Goal: Task Accomplishment & Management: Manage account settings

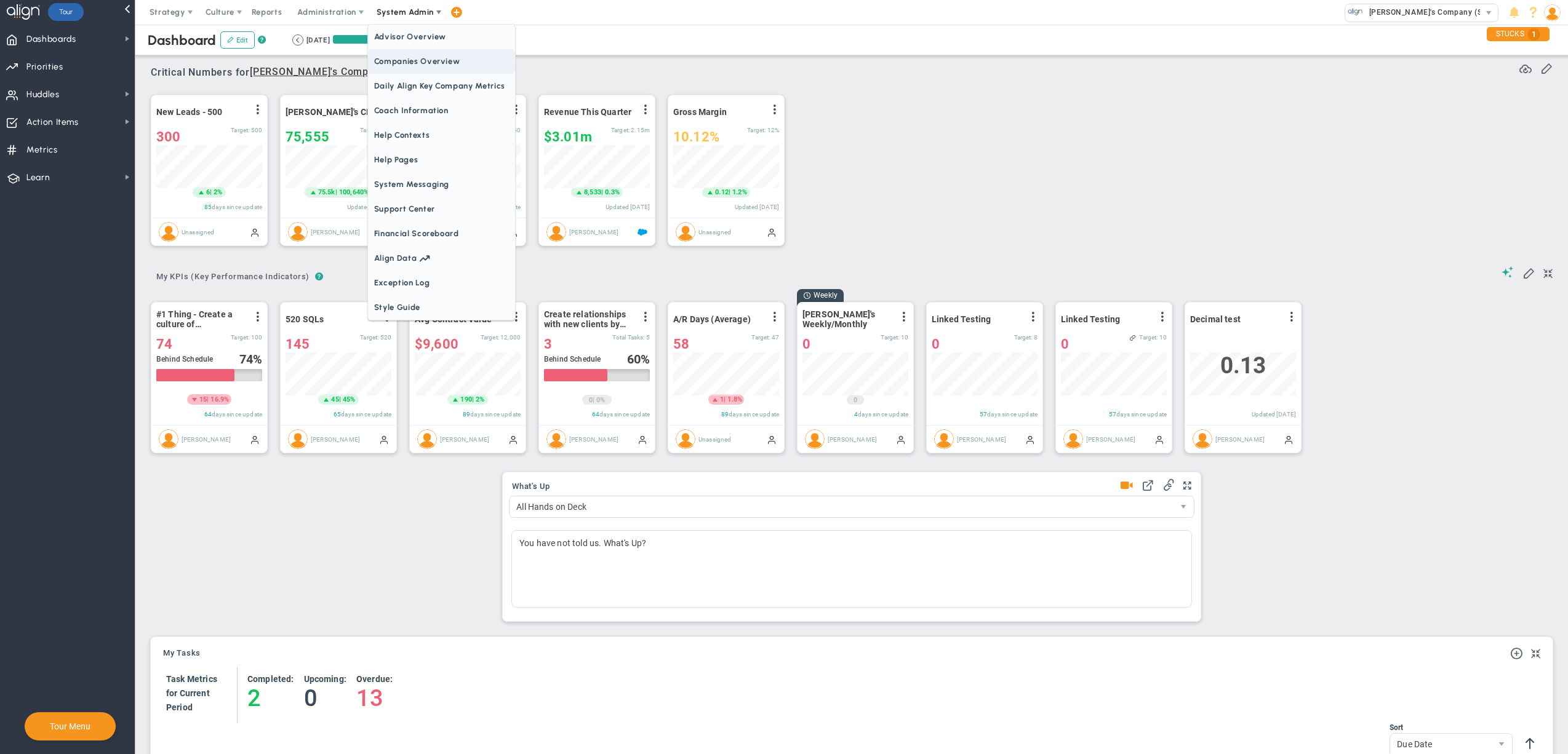
click at [421, 69] on span "Companies Overview" at bounding box center [442, 61] width 147 height 24
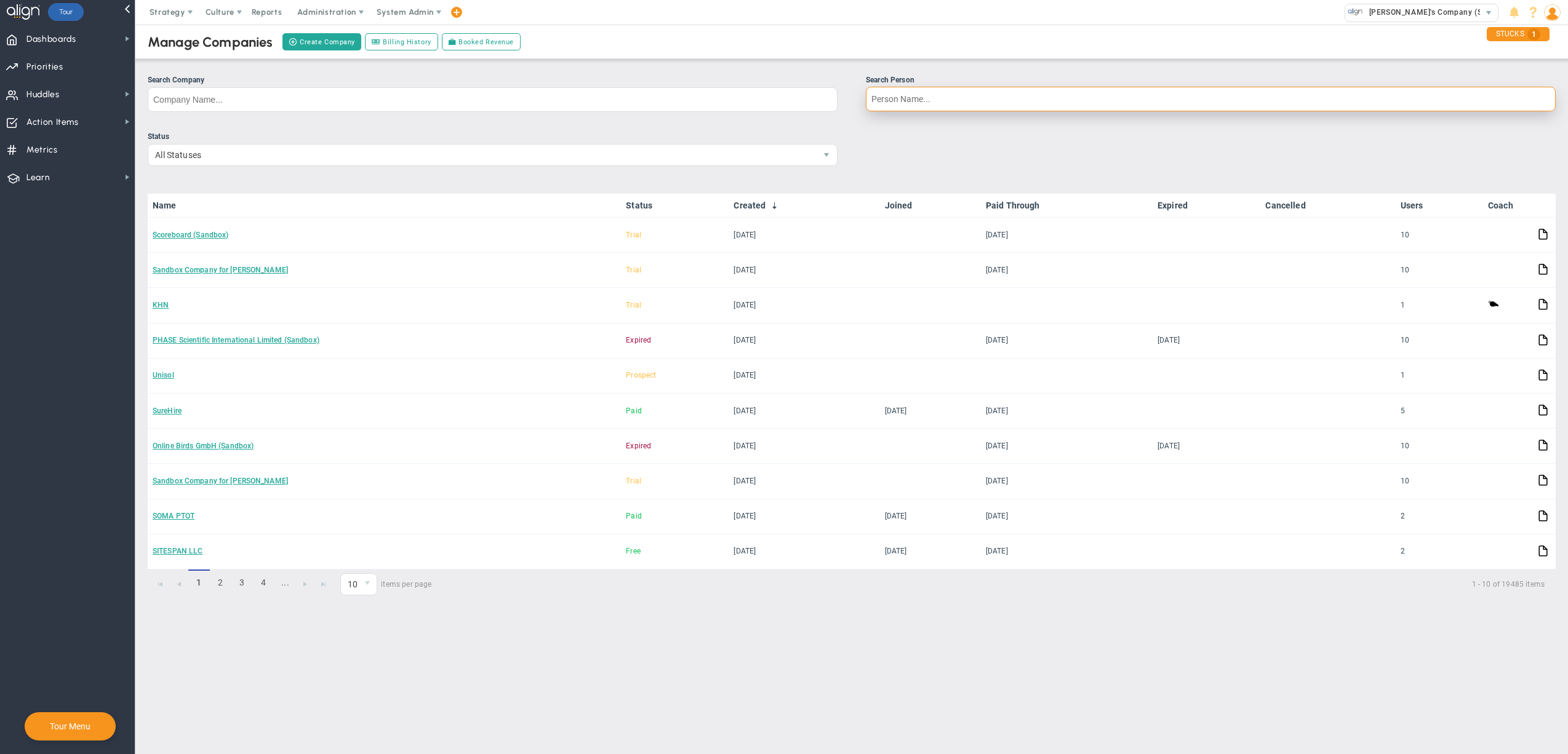
click at [971, 99] on input "Search Person" at bounding box center [1210, 99] width 690 height 24
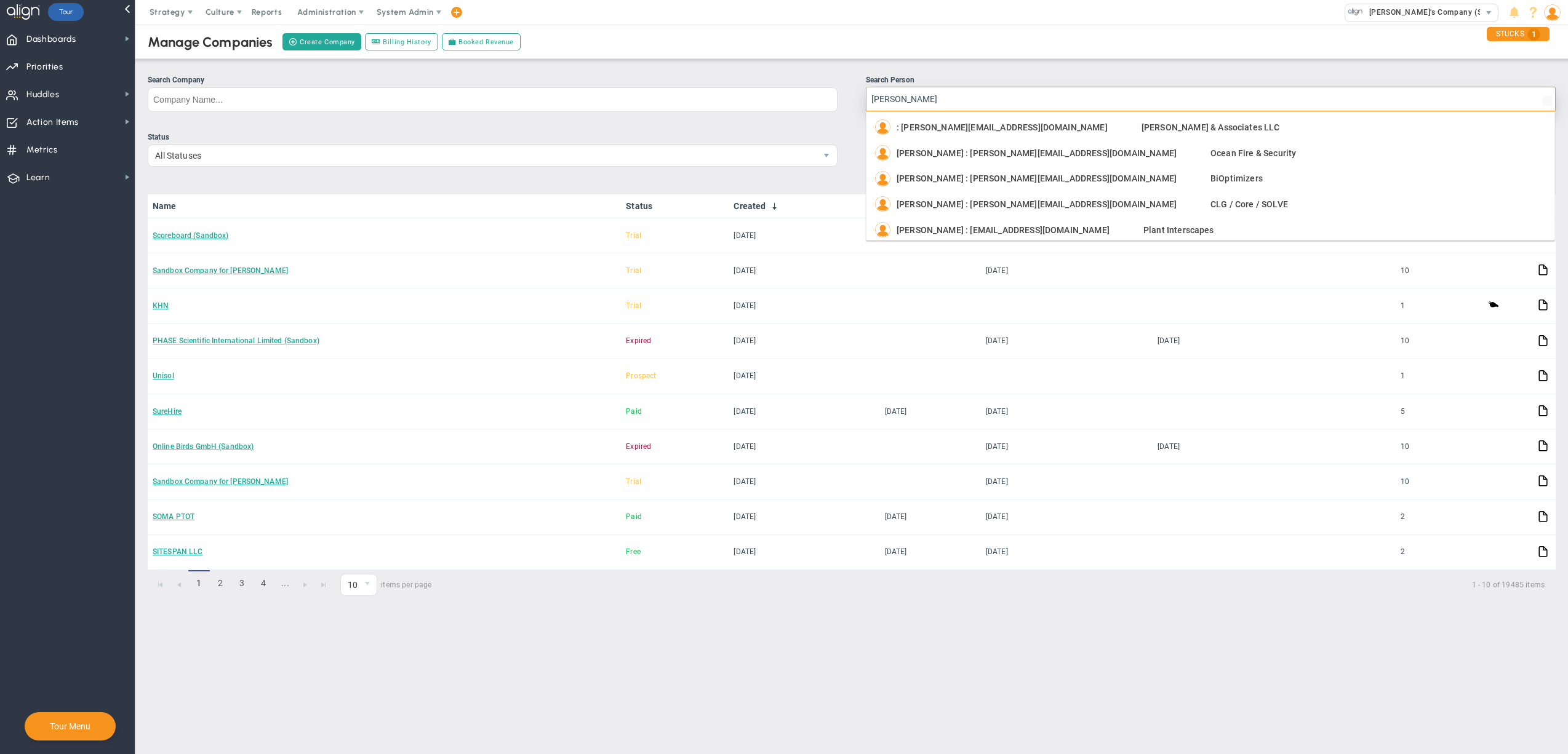
type input "[PERSON_NAME]"
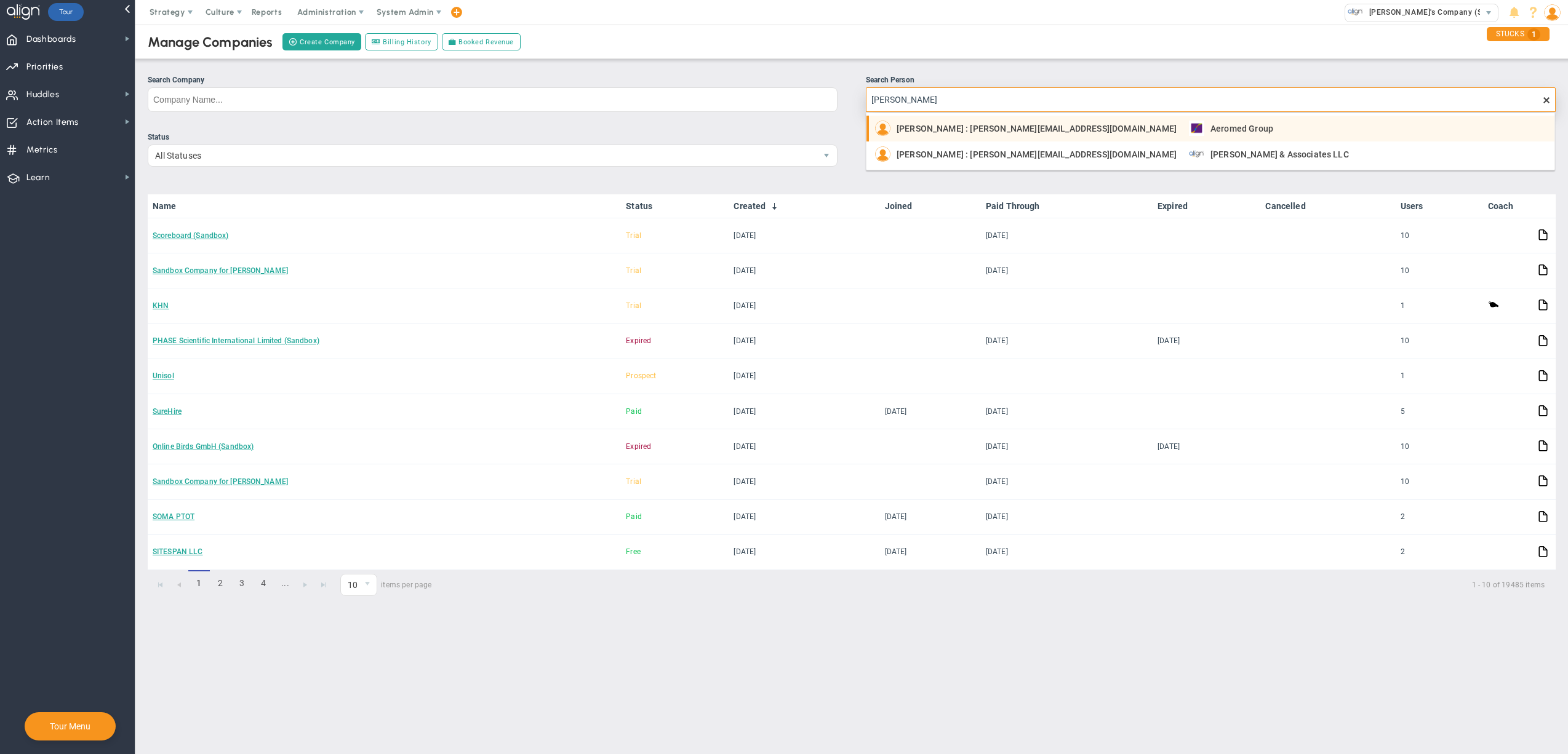
click at [980, 124] on span "[PERSON_NAME] : [PERSON_NAME][EMAIL_ADDRESS][DOMAIN_NAME]" at bounding box center [1036, 128] width 280 height 8
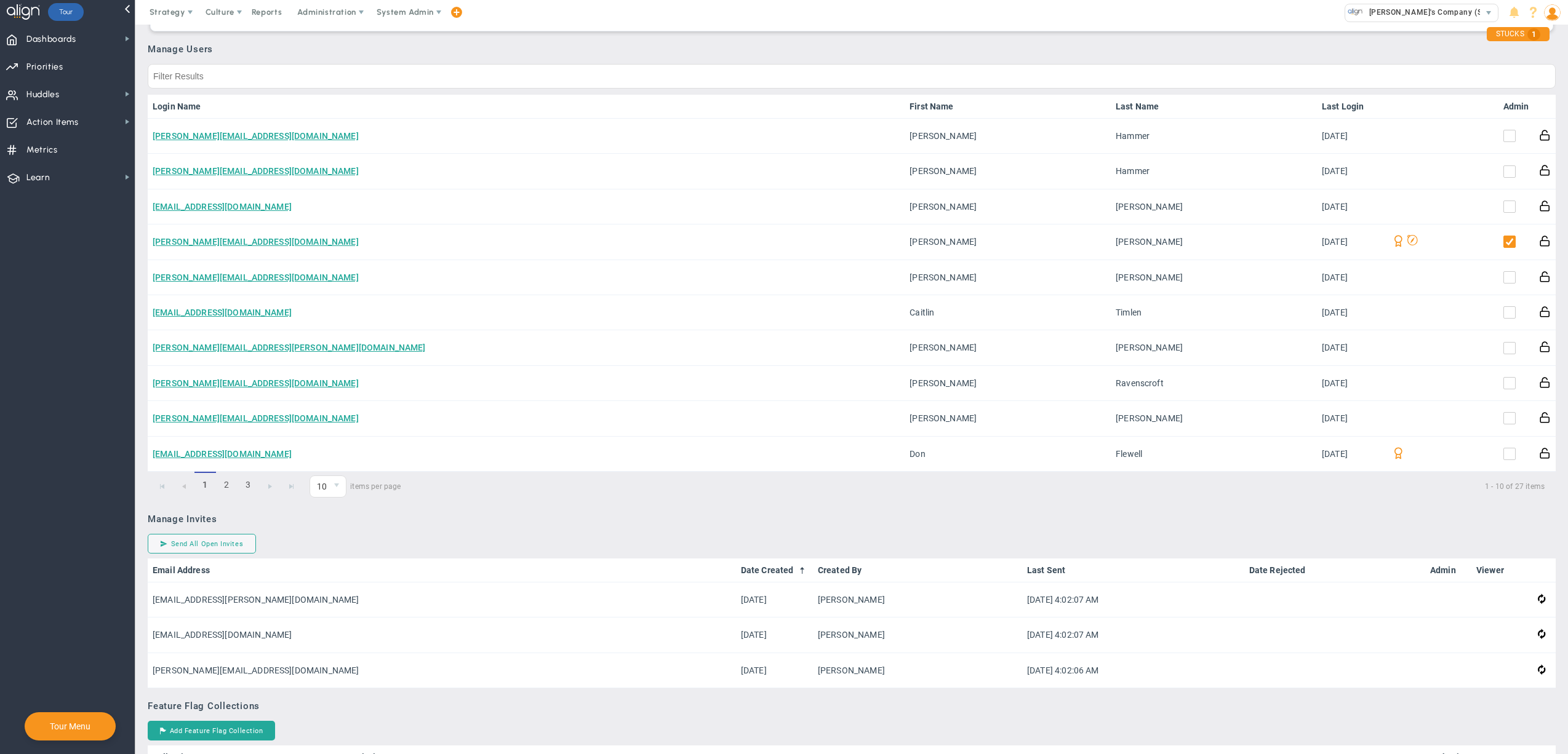
click at [1499, 94] on th "Admin" at bounding box center [1516, 106] width 35 height 24
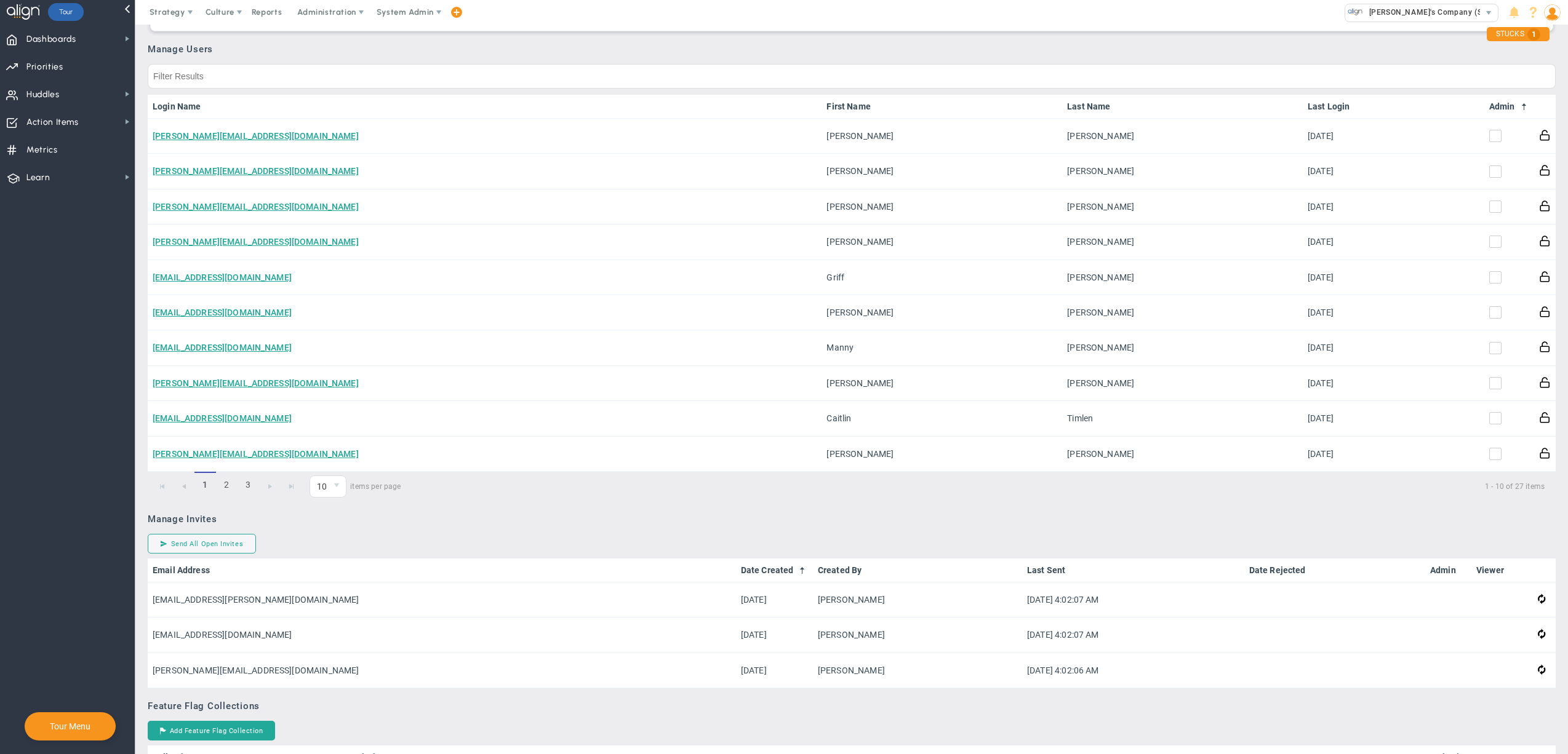
click at [1489, 101] on link "Admin" at bounding box center [1509, 106] width 40 height 10
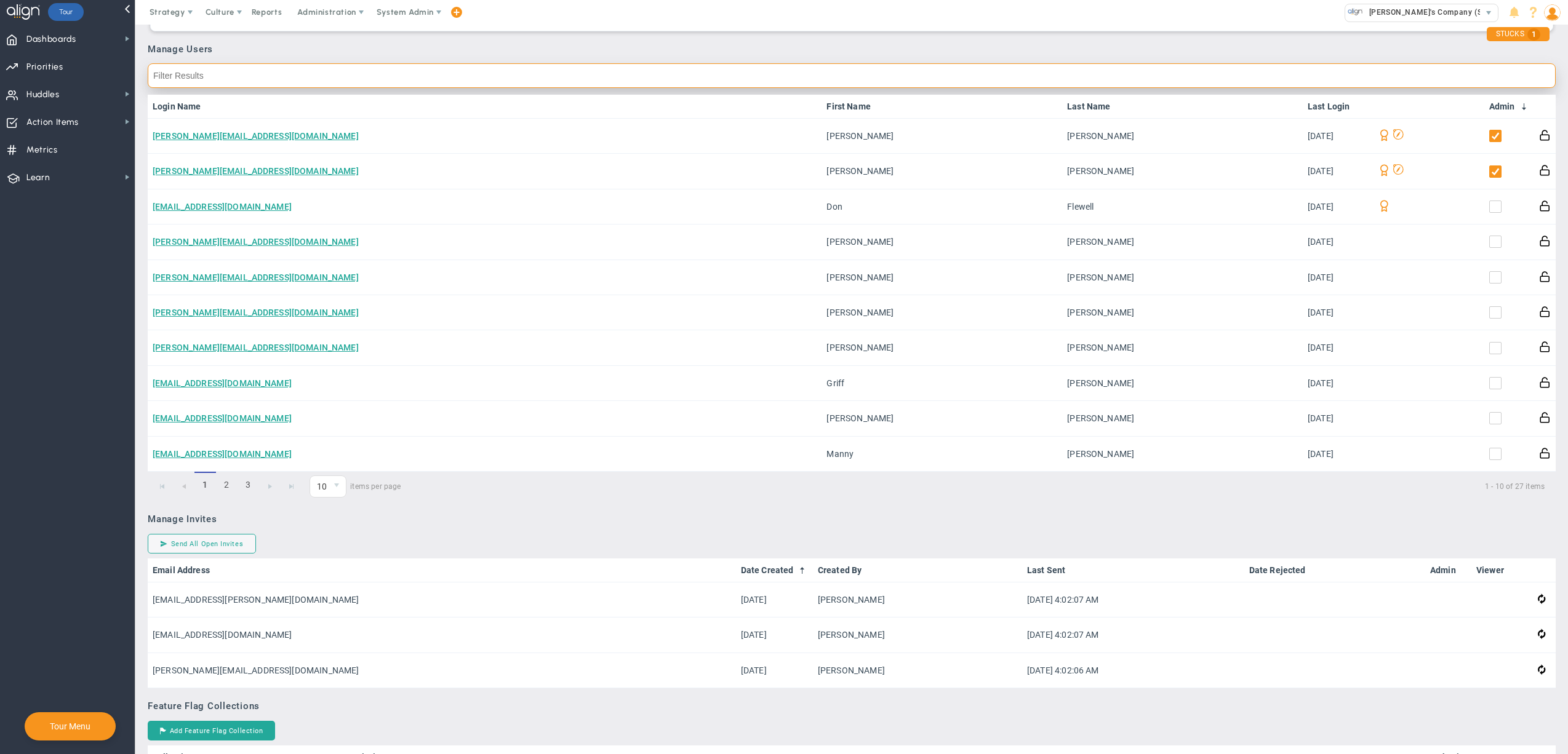
click at [434, 67] on input "text" at bounding box center [852, 75] width 1408 height 24
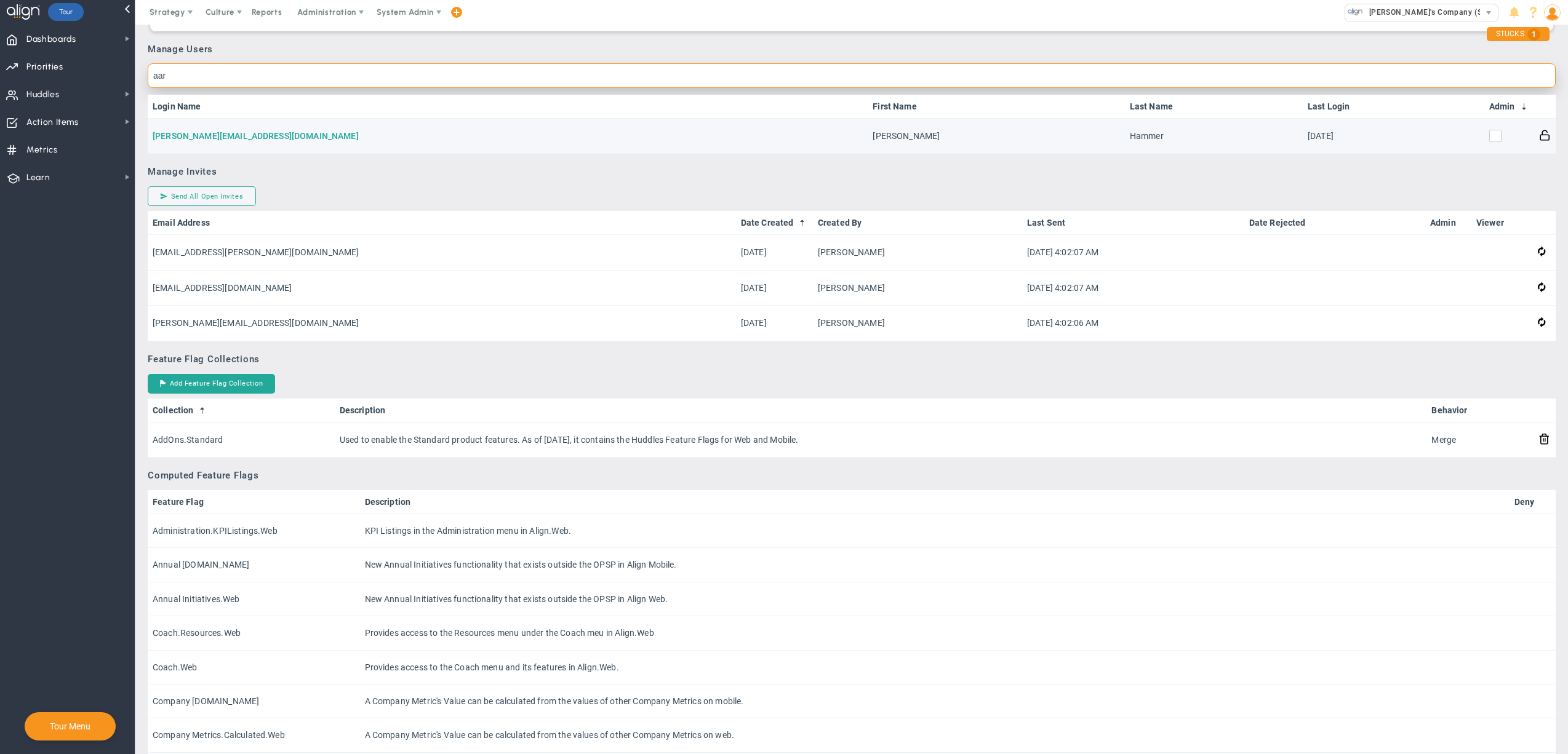
type input "aar"
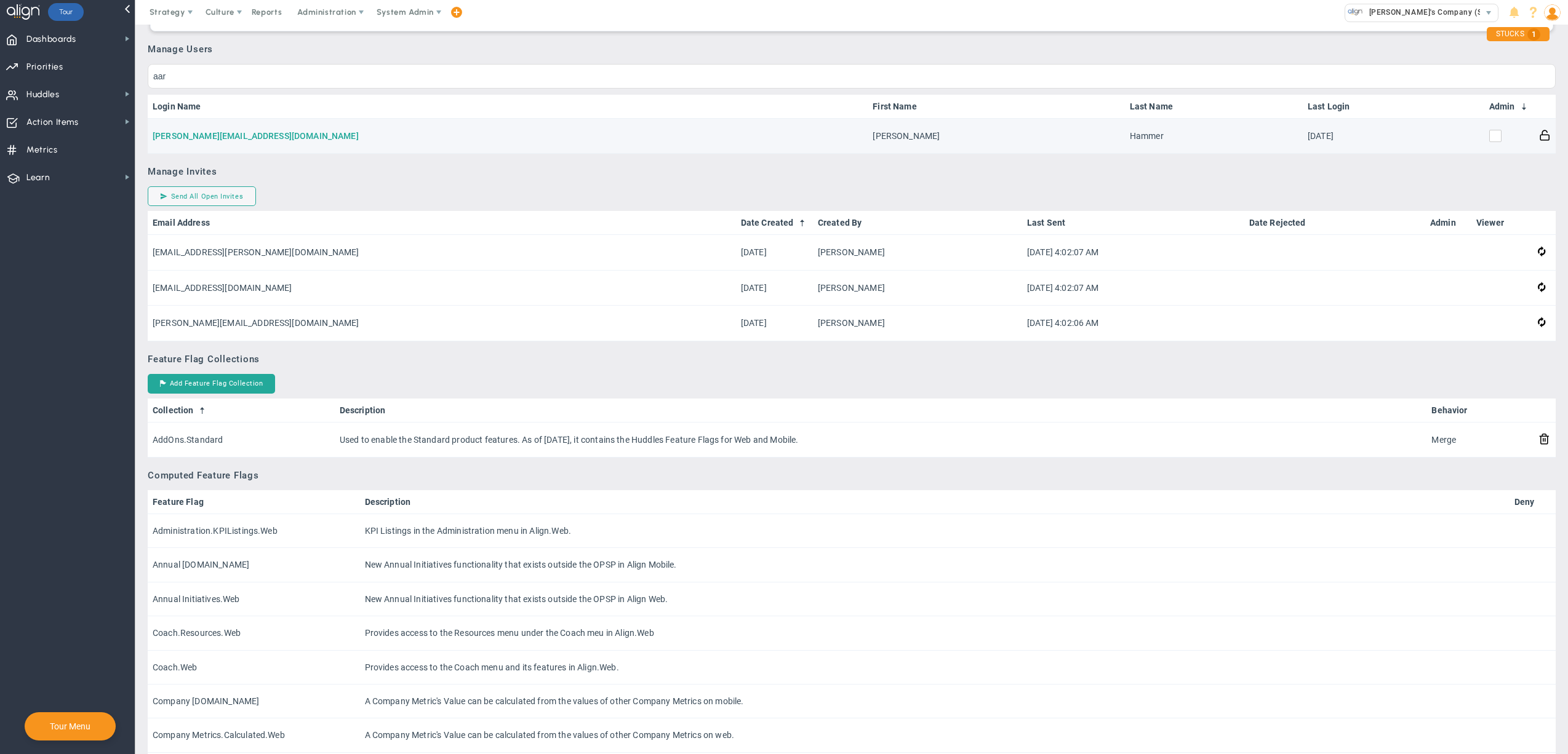
click at [230, 131] on link "[PERSON_NAME][EMAIL_ADDRESS][DOMAIN_NAME]" at bounding box center [256, 136] width 206 height 10
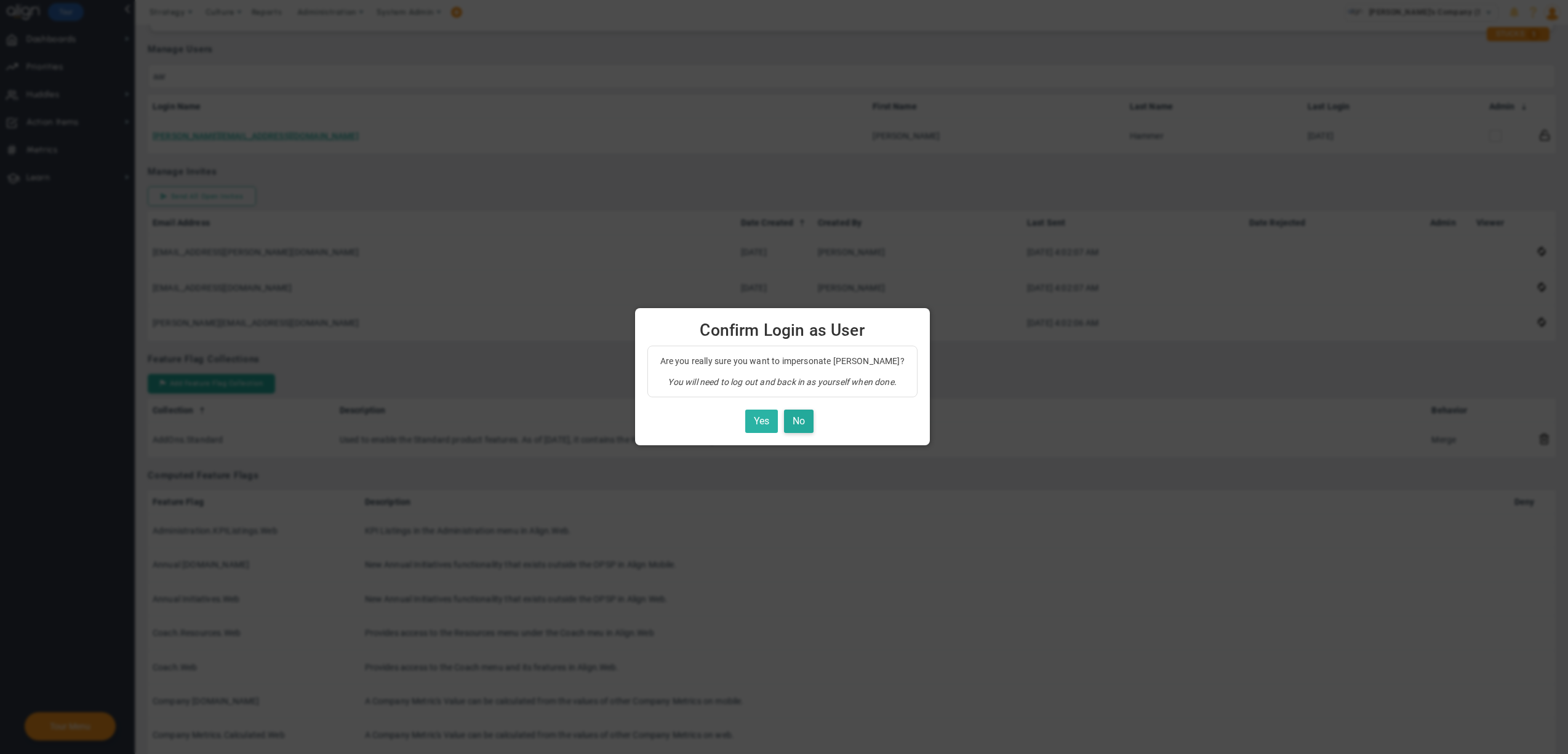
click at [768, 423] on button "Yes" at bounding box center [761, 421] width 33 height 24
